Goal: Task Accomplishment & Management: Use online tool/utility

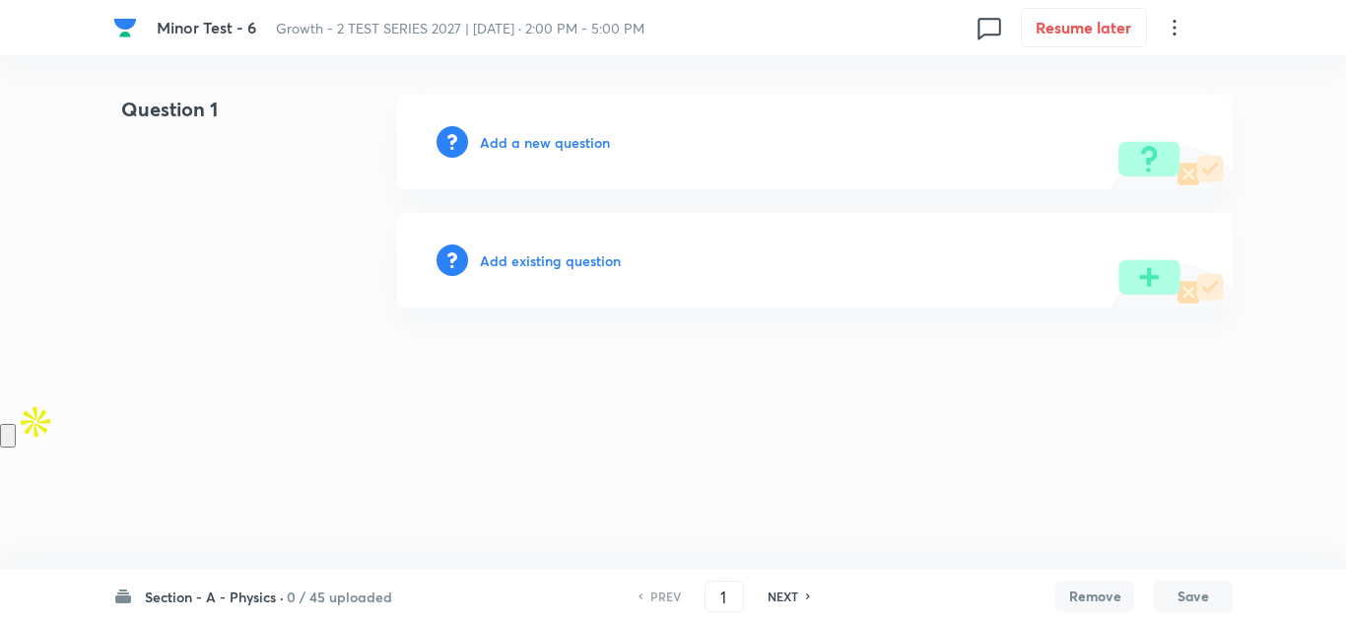
click at [493, 30] on span "Growth - 2 TEST SERIES 2027 | [DATE] · 2:00 PM - 5:00 PM" at bounding box center [460, 28] width 369 height 19
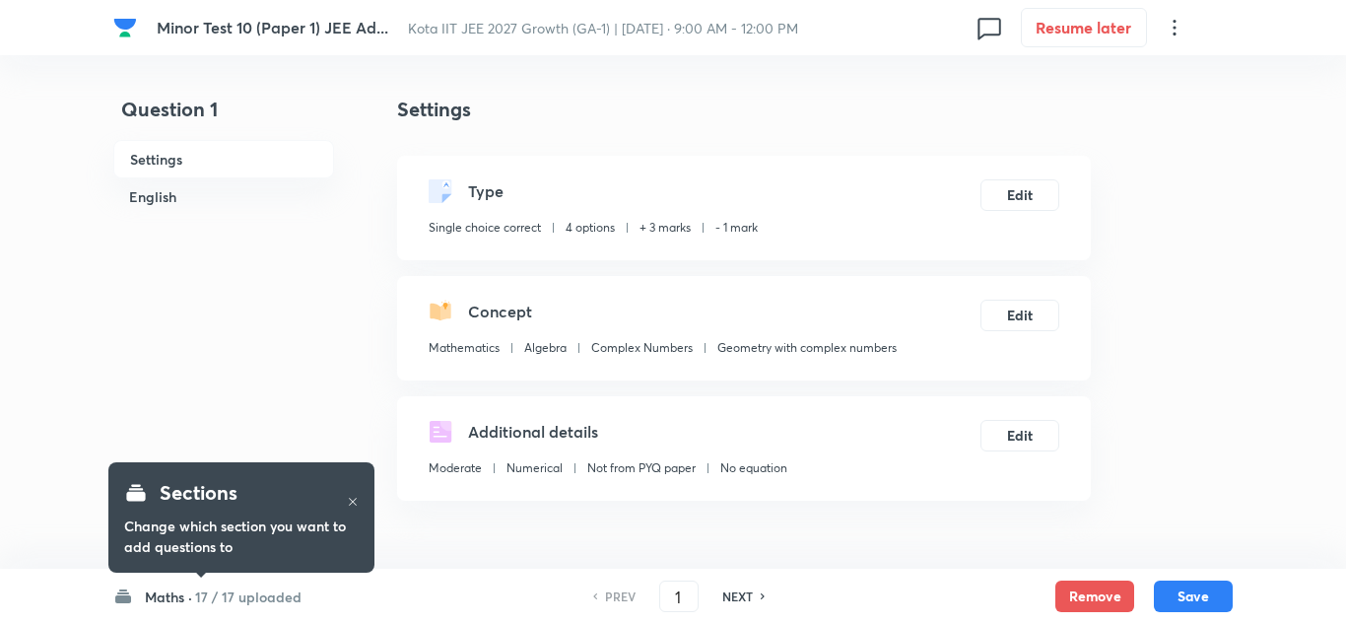
checkbox input "true"
